Goal: Check status: Check status

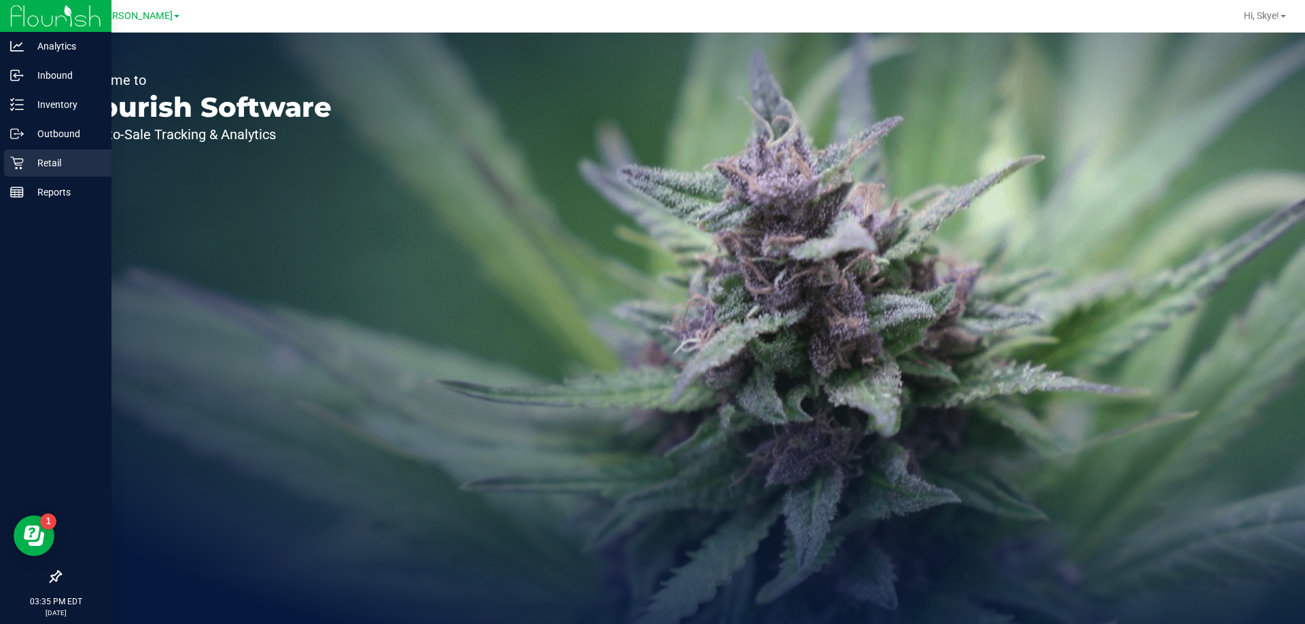
click at [16, 169] on icon at bounding box center [17, 163] width 14 height 14
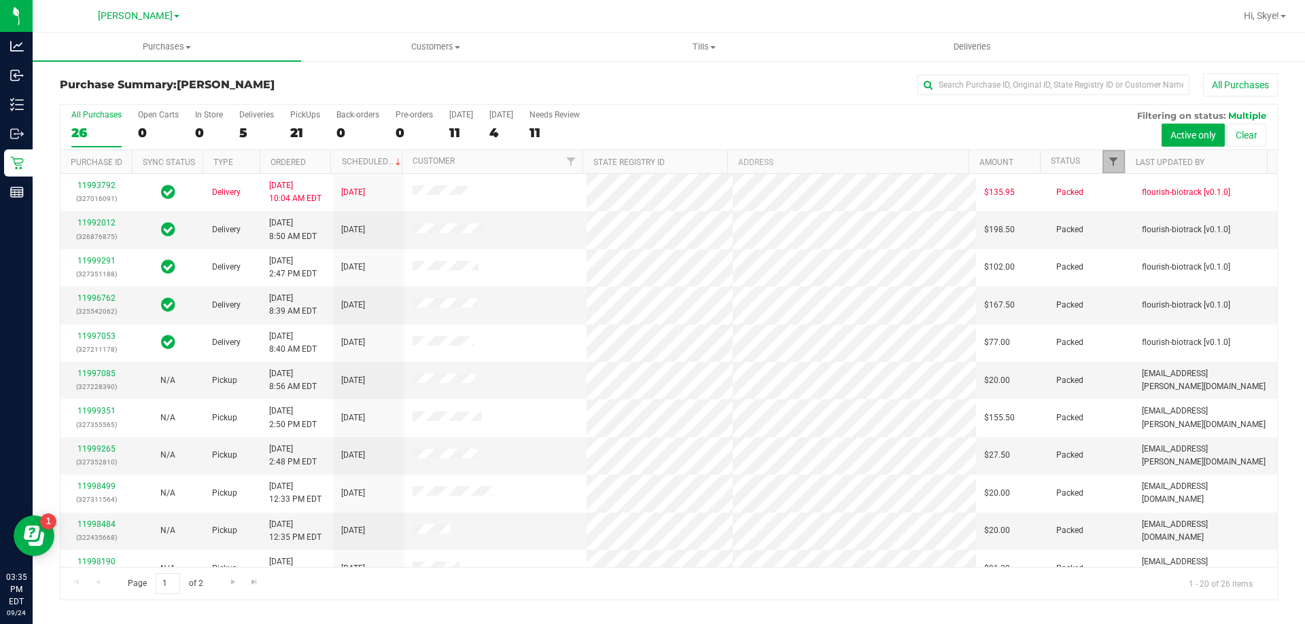
click at [1109, 163] on span "Filter" at bounding box center [1112, 161] width 11 height 11
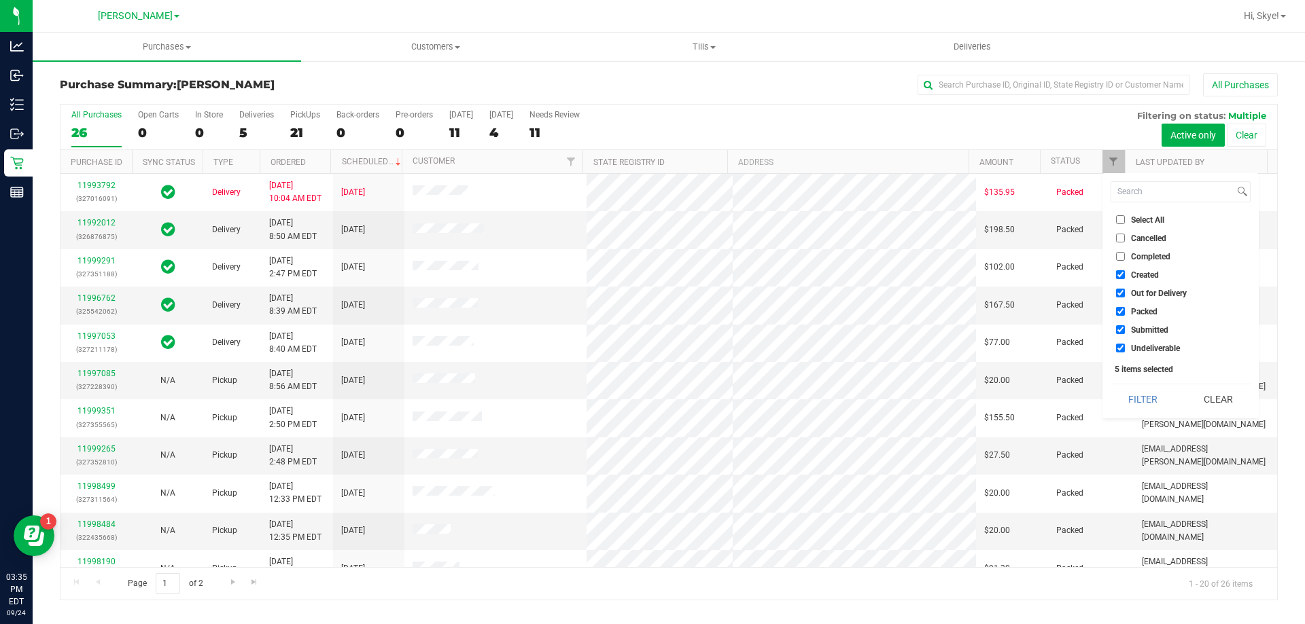
click at [1150, 344] on span "Undeliverable" at bounding box center [1155, 348] width 49 height 8
click at [1124, 344] on input "Undeliverable" at bounding box center [1120, 348] width 9 height 9
checkbox input "false"
click at [1142, 311] on span "Packed" at bounding box center [1144, 312] width 26 height 8
click at [1124, 311] on input "Packed" at bounding box center [1120, 311] width 9 height 9
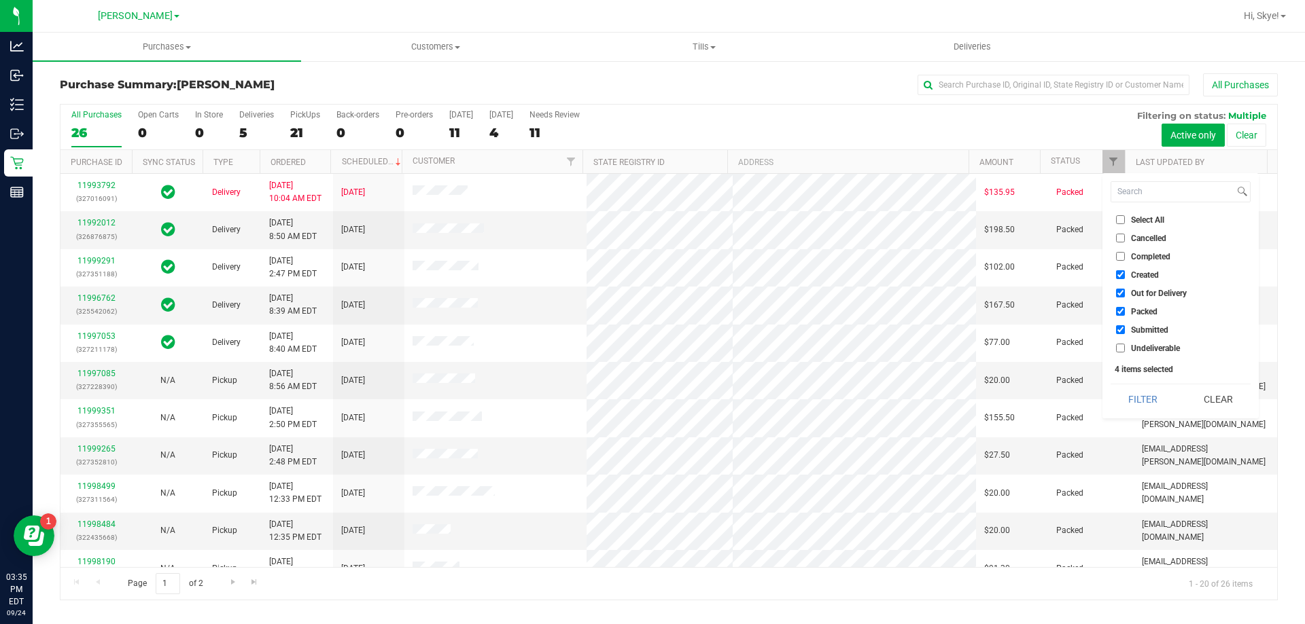
checkbox input "false"
click at [1140, 292] on span "Out for Delivery" at bounding box center [1159, 293] width 56 height 8
click at [1124, 292] on input "Out for Delivery" at bounding box center [1120, 293] width 9 height 9
checkbox input "false"
click at [1138, 274] on span "Created" at bounding box center [1145, 275] width 28 height 8
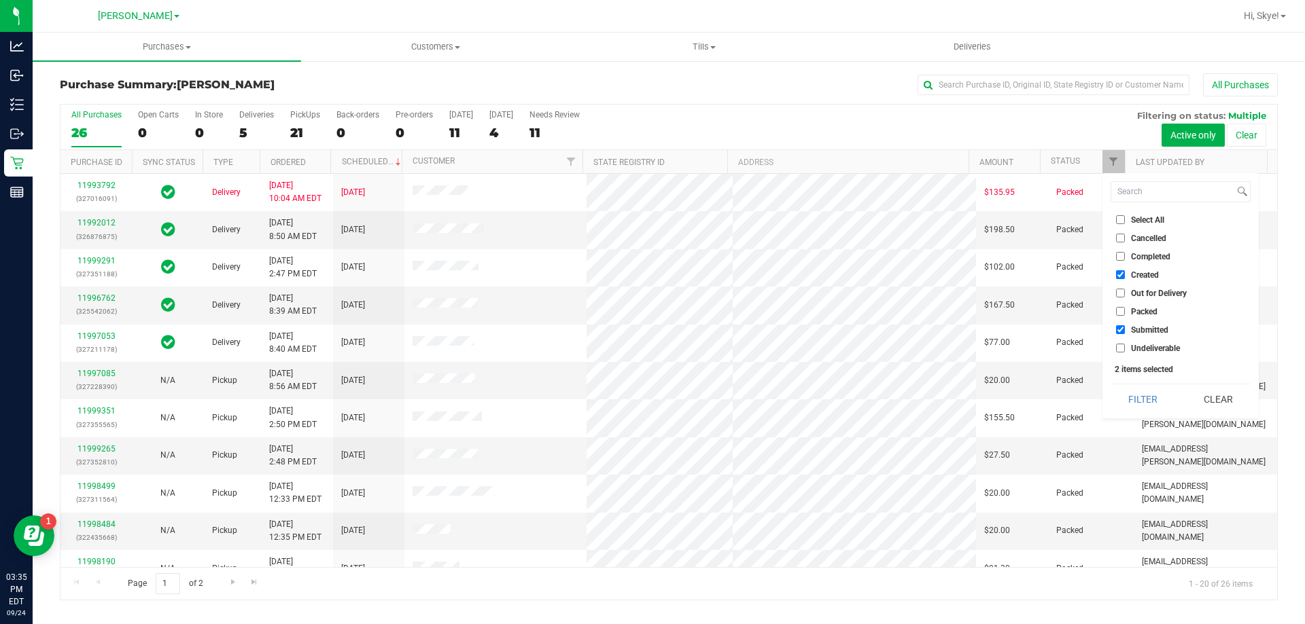
click at [1124, 274] on input "Created" at bounding box center [1120, 274] width 9 height 9
checkbox input "false"
click at [1143, 396] on button "Filter" at bounding box center [1142, 400] width 65 height 30
